Goal: Navigation & Orientation: Find specific page/section

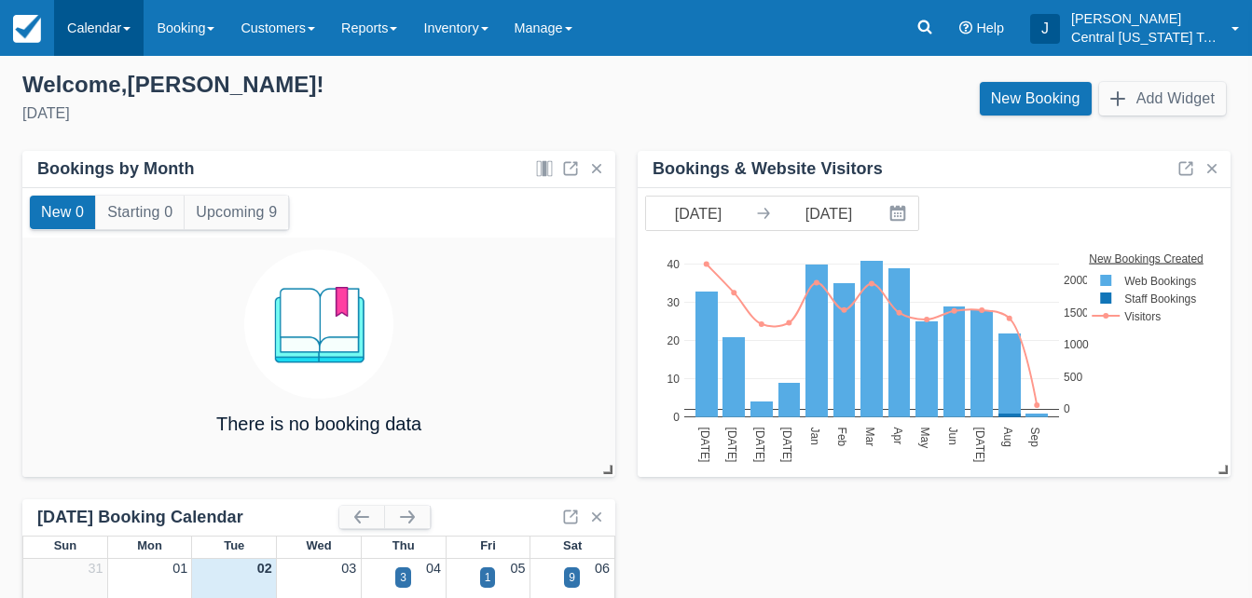
click at [116, 34] on link "Calendar" at bounding box center [98, 28] width 89 height 56
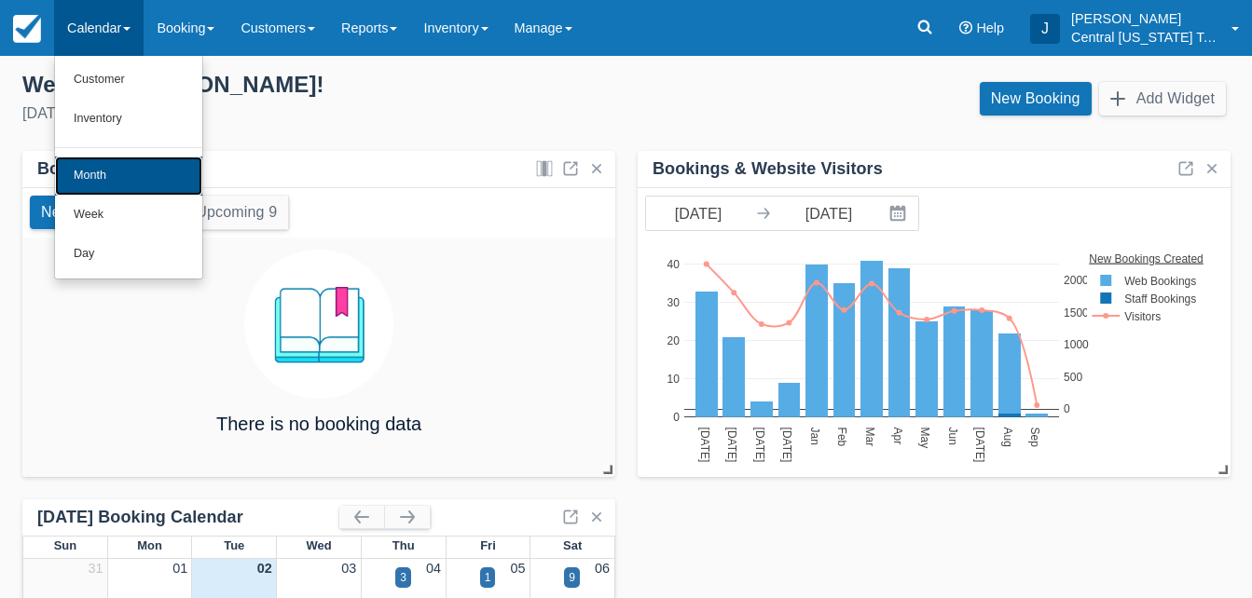
click at [122, 178] on link "Month" at bounding box center [128, 176] width 147 height 39
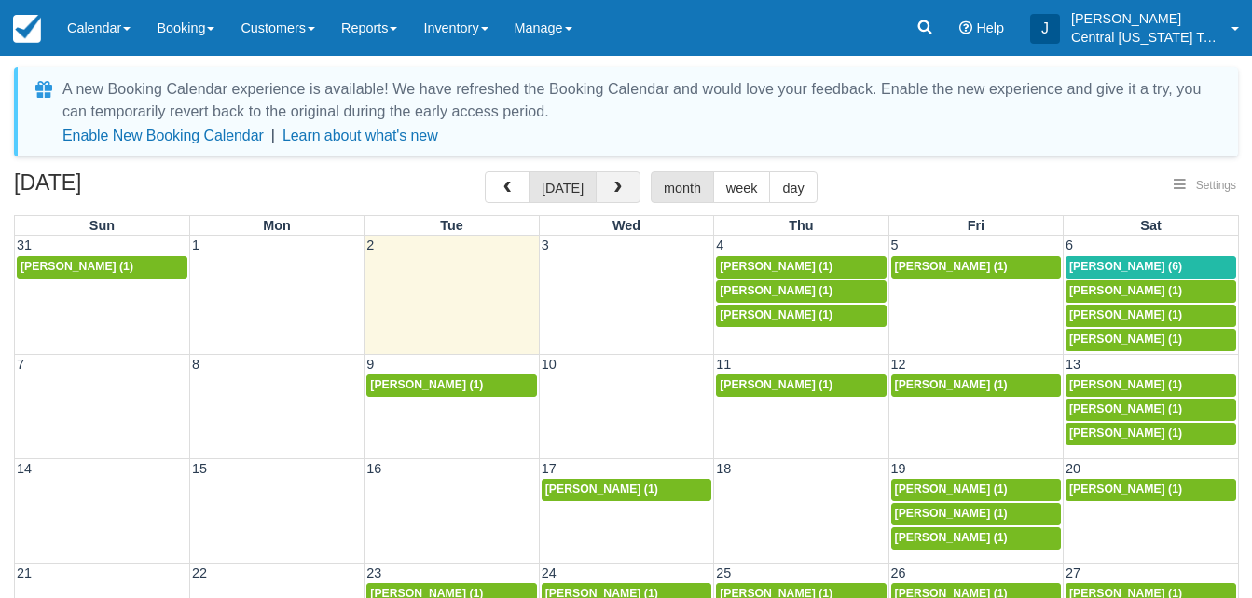
click at [621, 185] on button "button" at bounding box center [618, 188] width 45 height 32
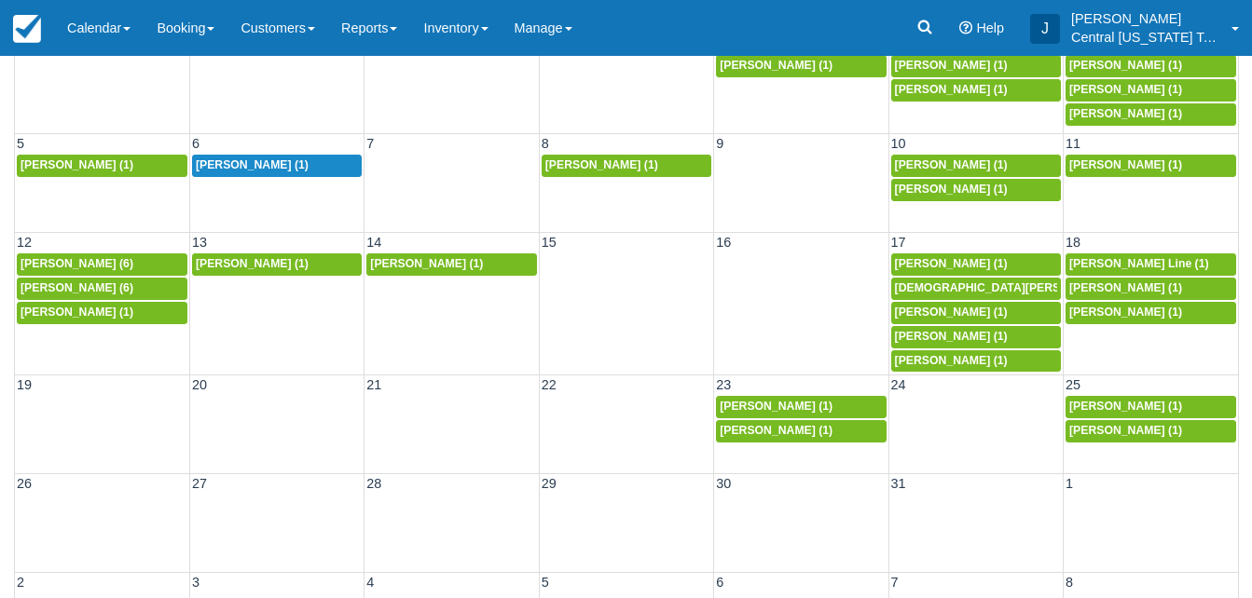
scroll to position [283, 0]
